Goal: Information Seeking & Learning: Learn about a topic

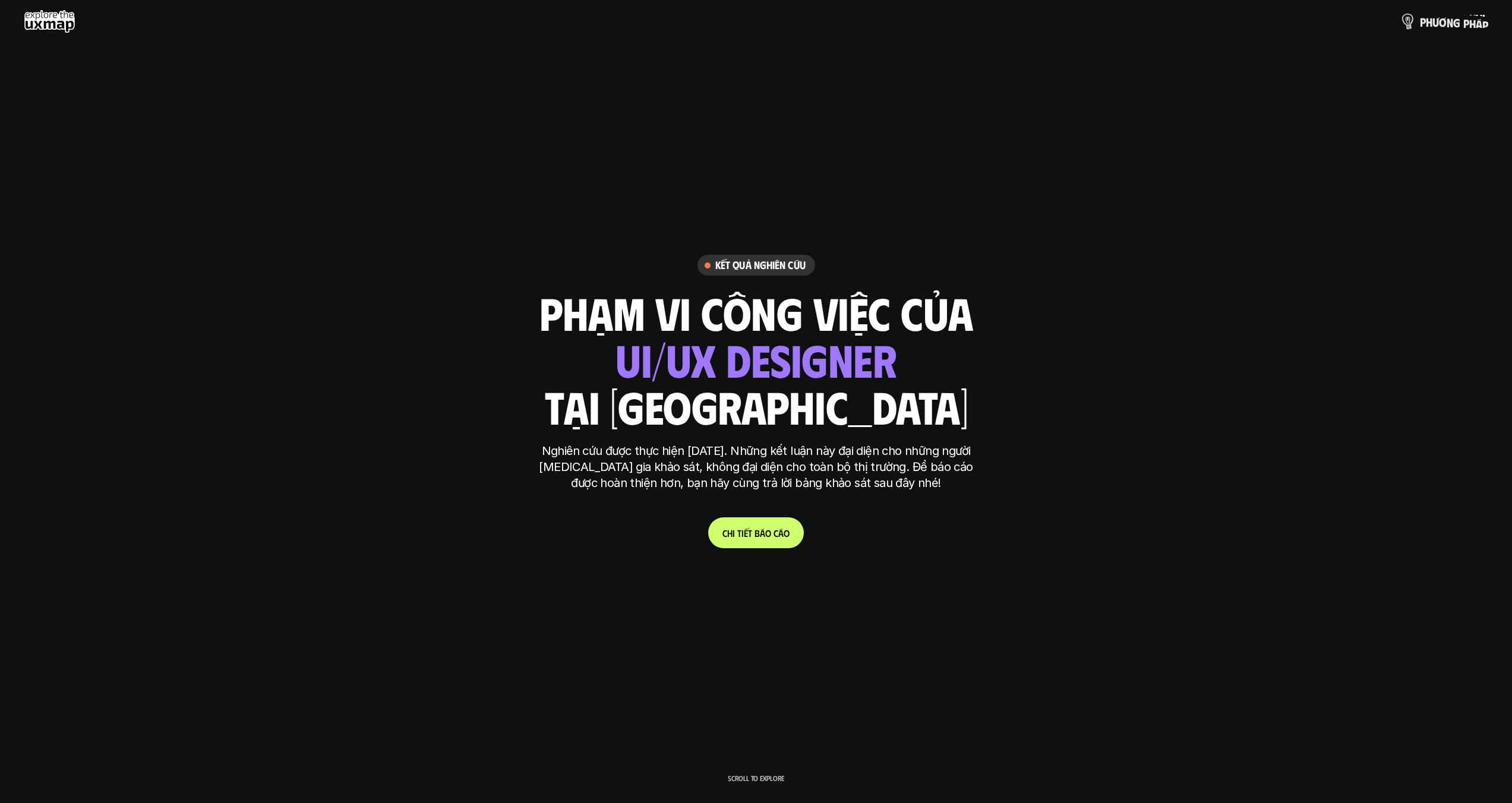
click at [1453, 23] on p "p h ư ơ n g p h á p" at bounding box center [1454, 21] width 69 height 13
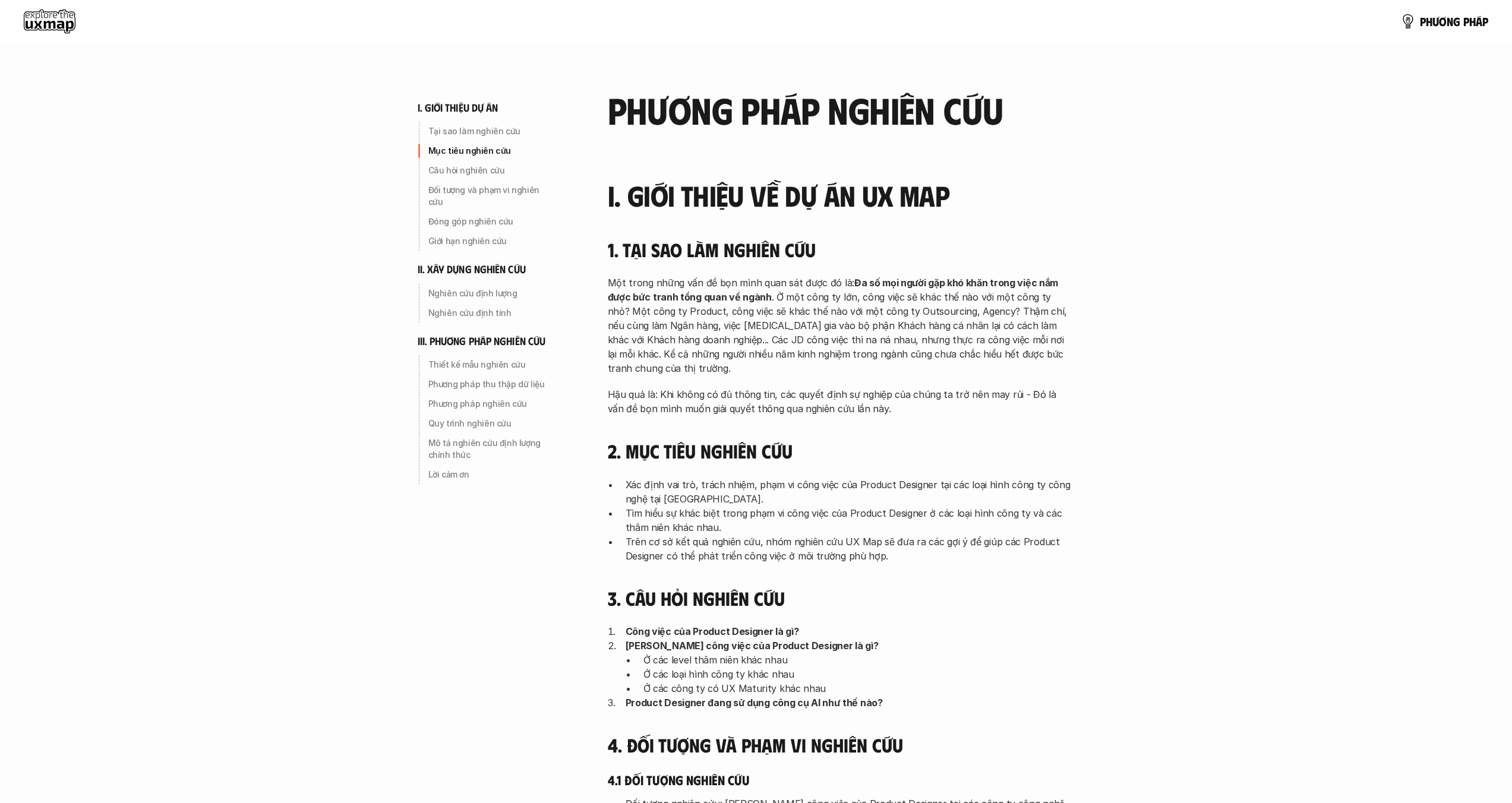
click at [50, 15] on use at bounding box center [49, 22] width 51 height 23
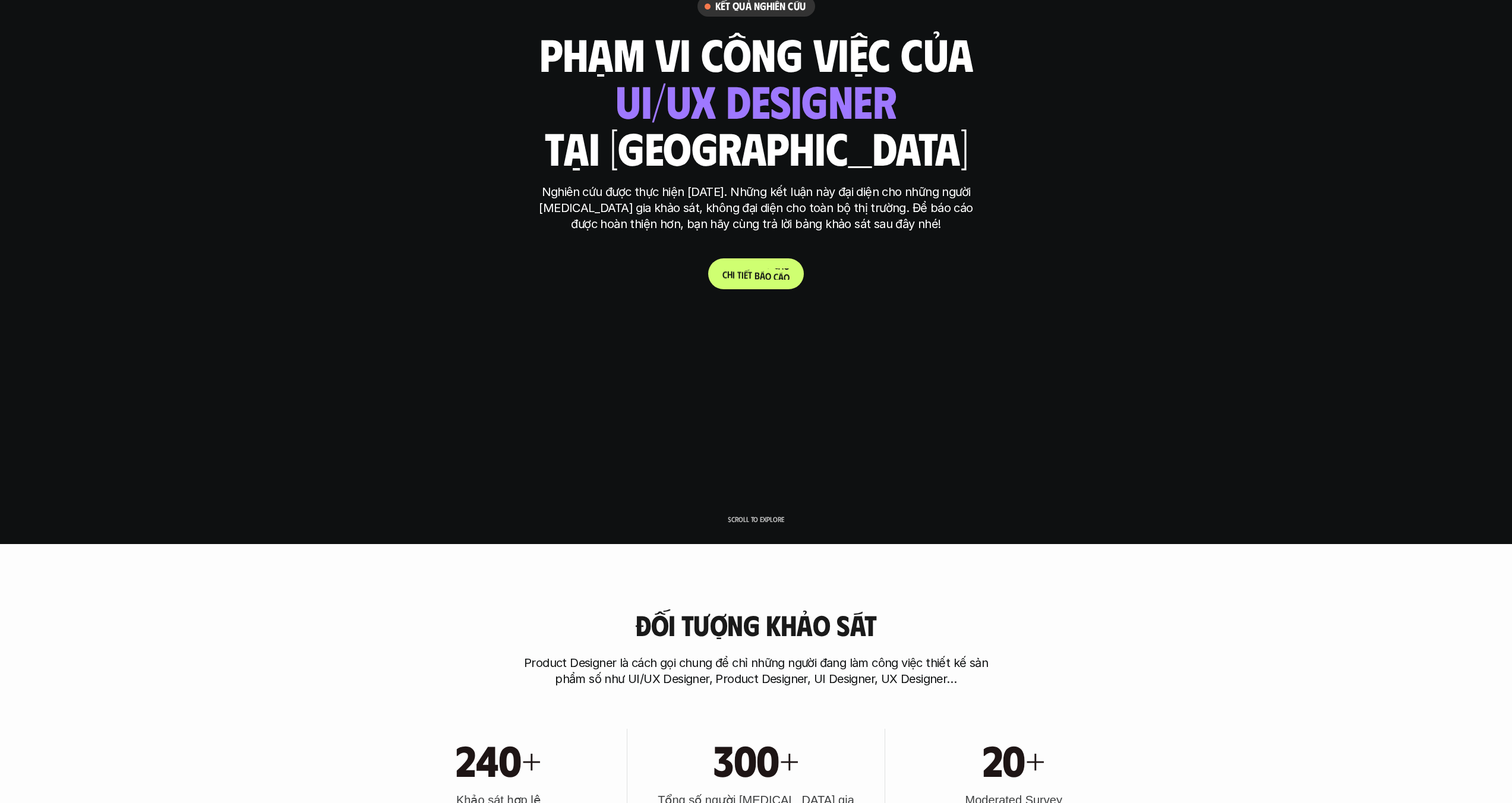
click at [745, 271] on p "C h i t i ế t b á o c á o" at bounding box center [756, 274] width 67 height 12
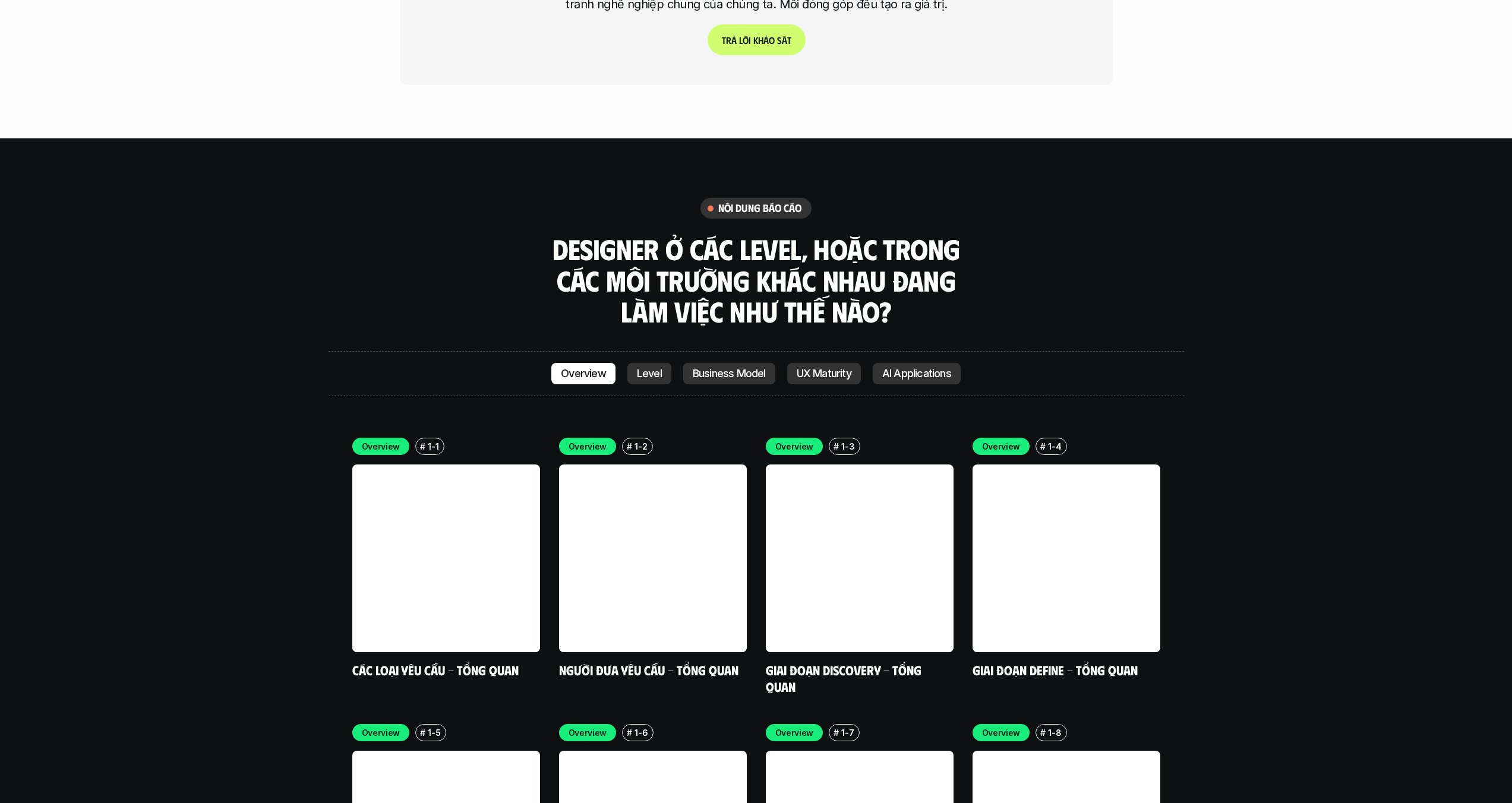
scroll to position [3488, 0]
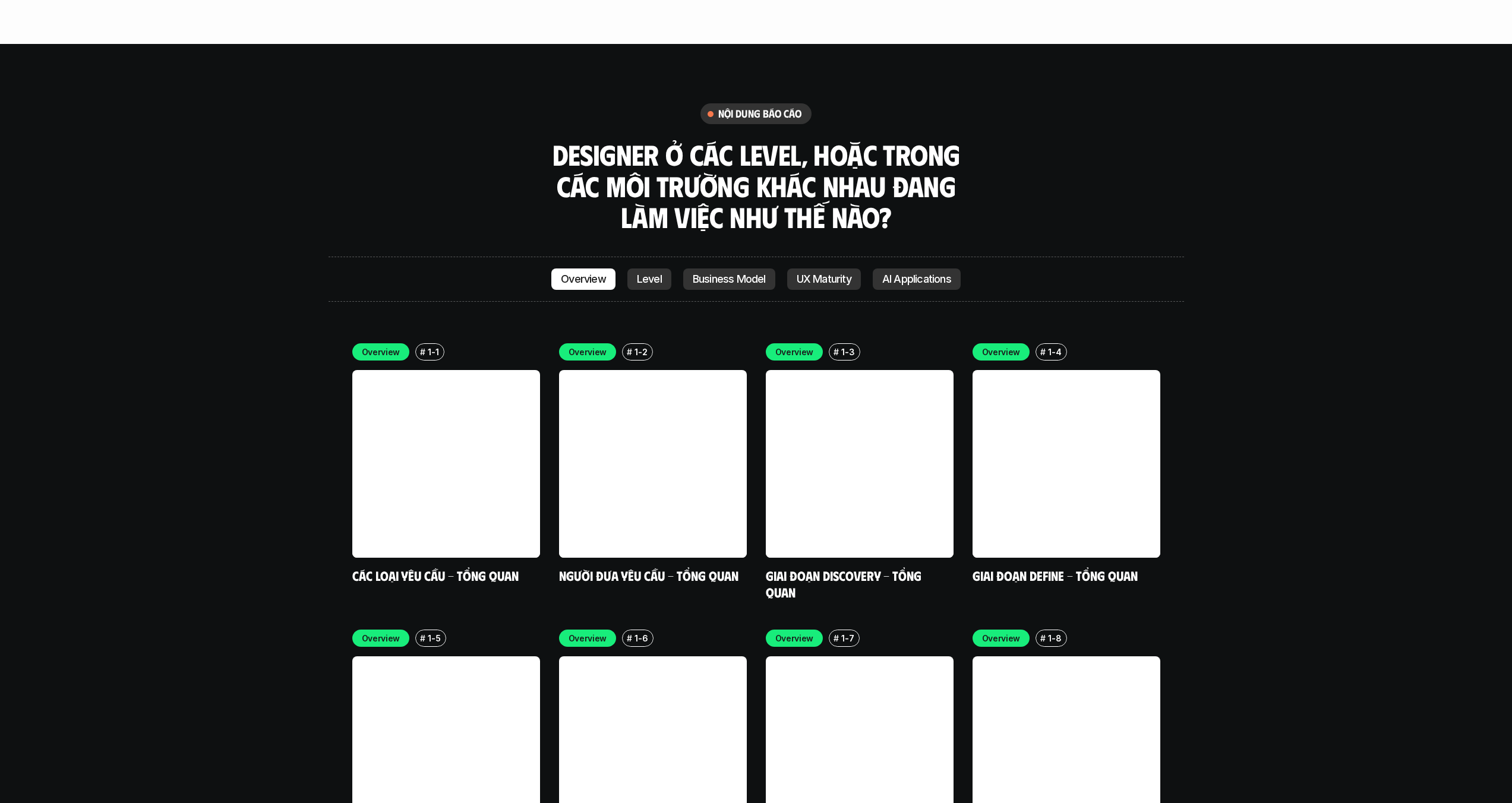
click at [648, 273] on p "Level" at bounding box center [649, 278] width 25 height 12
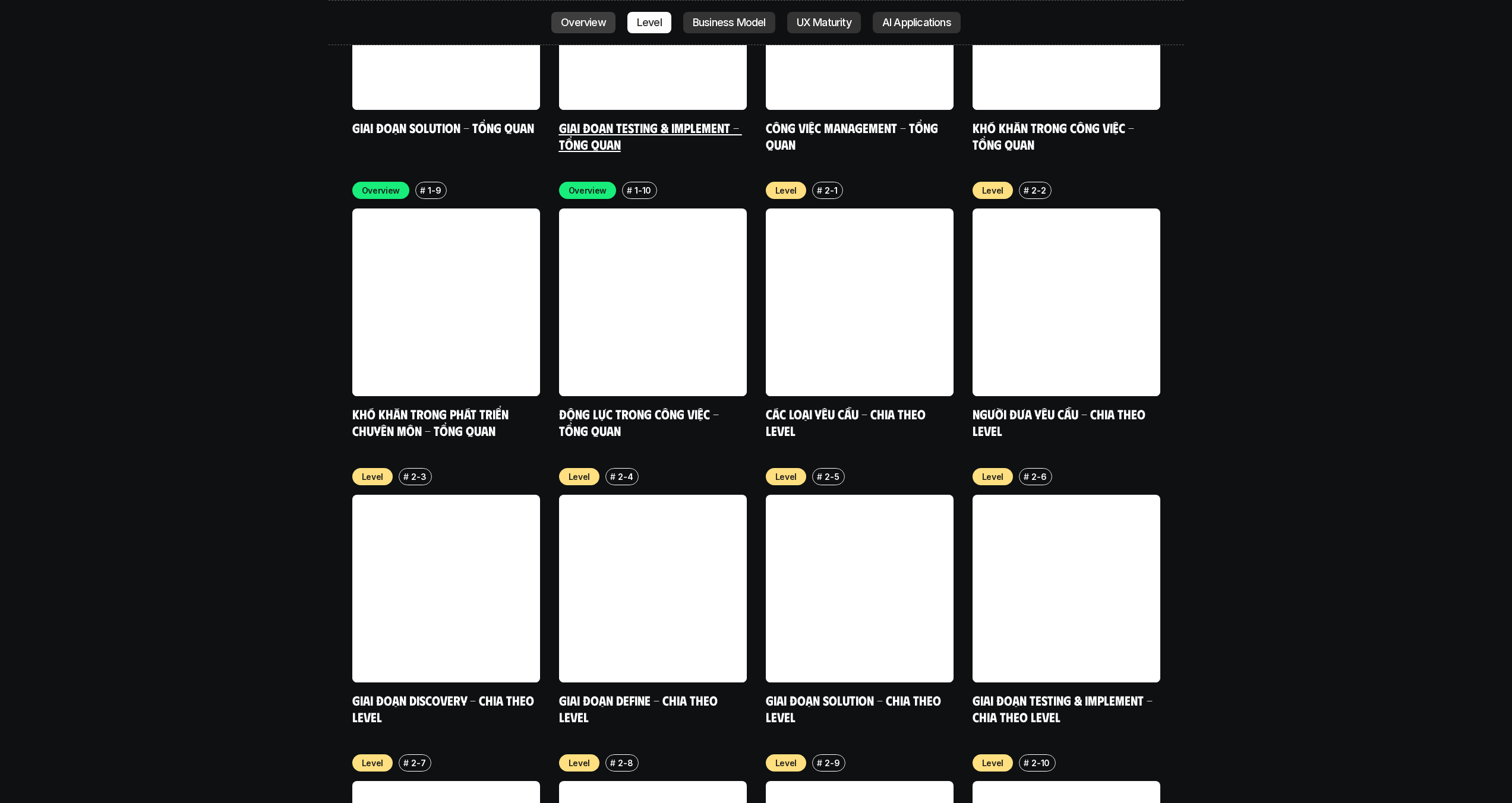
scroll to position [4306, 0]
